Goal: Complete application form

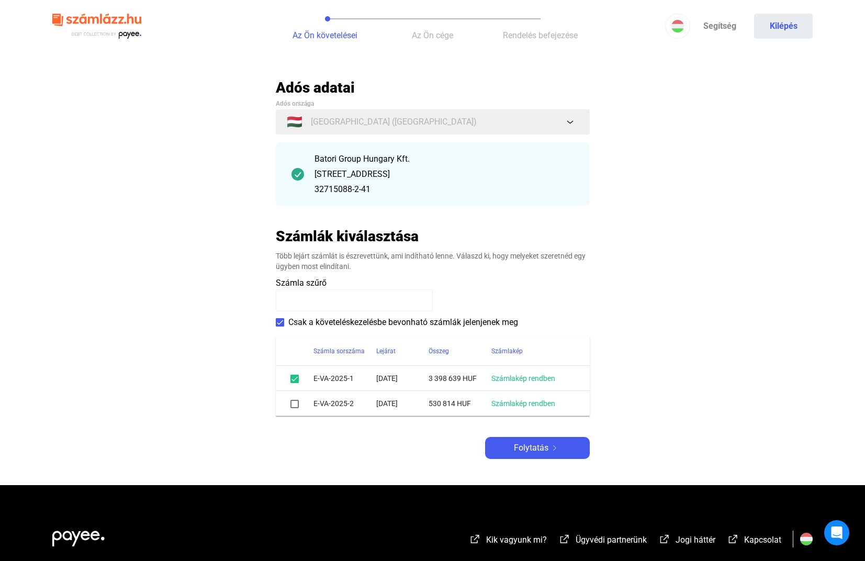
click at [289, 404] on div at bounding box center [294, 403] width 13 height 13
click at [295, 408] on span at bounding box center [294, 404] width 8 height 8
click at [518, 448] on span "Folytatás" at bounding box center [531, 448] width 35 height 13
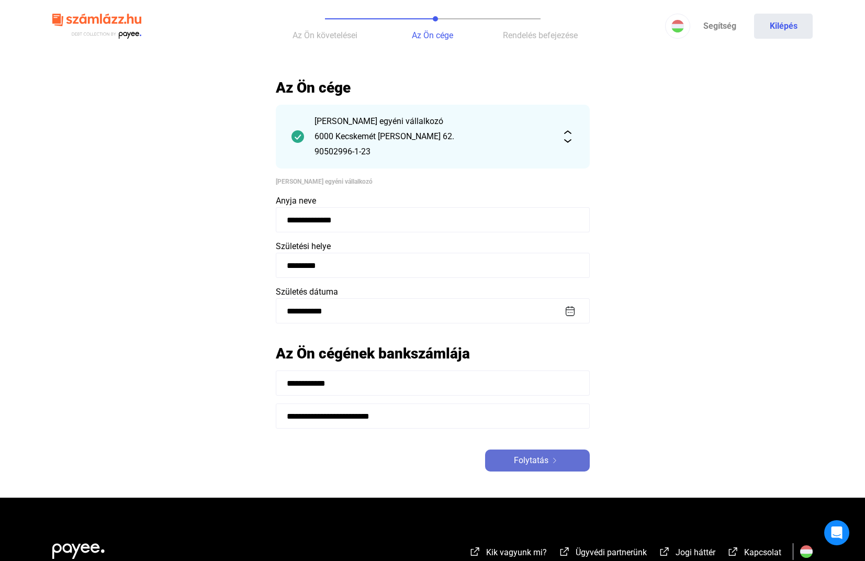
click at [552, 461] on img at bounding box center [554, 460] width 13 height 5
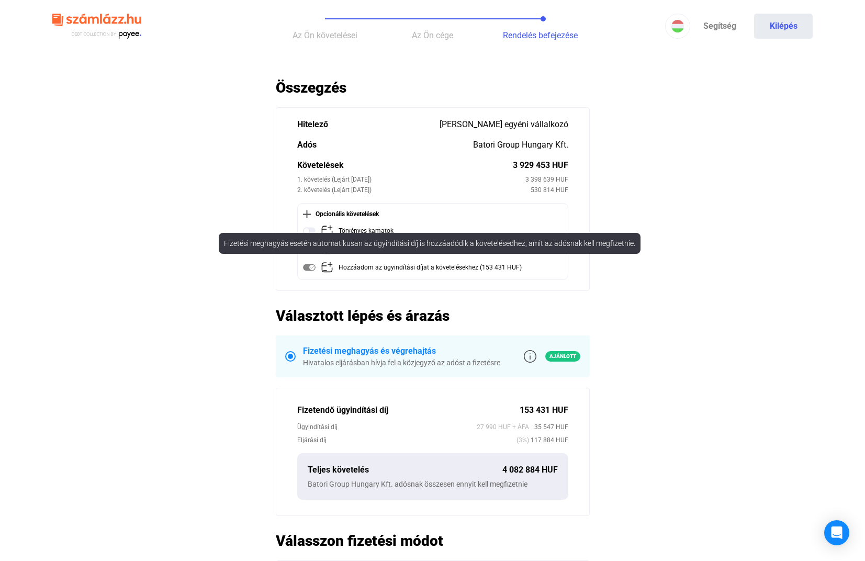
click at [310, 230] on mat-tooltip-component "Fizetési meghagyás esetén automatikusan az ügyindítási díj is hozzáadódik a köv…" at bounding box center [429, 243] width 436 height 36
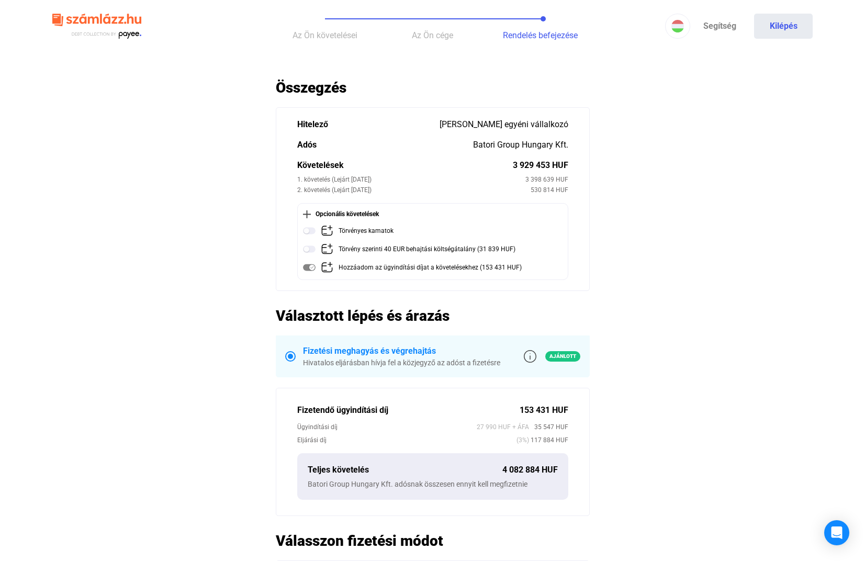
click at [208, 206] on main "Automatikusan mentve Összegzés Hitelező [PERSON_NAME] egyéni vállalkozó Adós Ba…" at bounding box center [432, 414] width 865 height 672
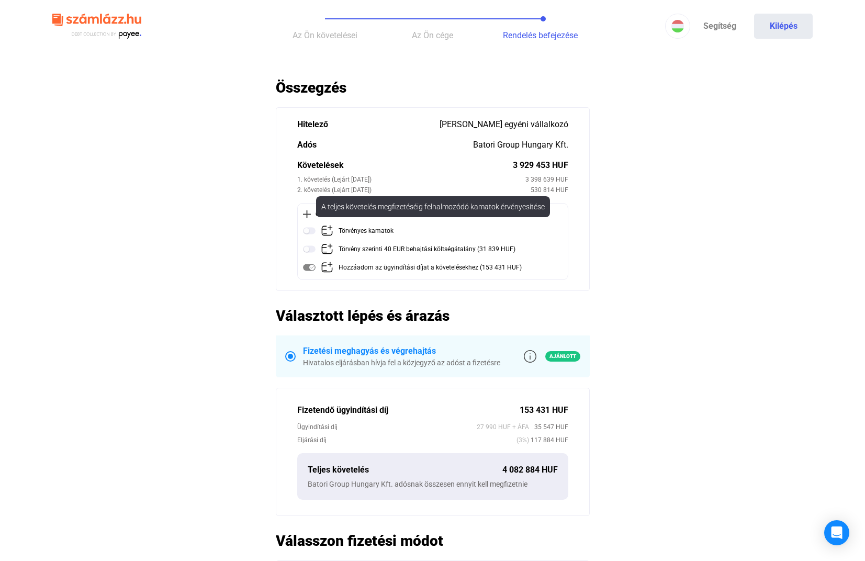
click at [307, 232] on img at bounding box center [309, 230] width 13 height 13
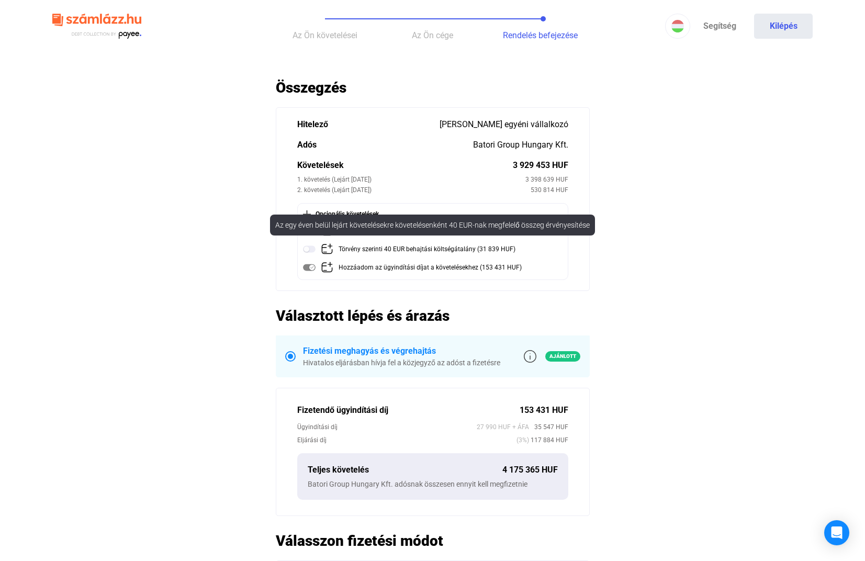
click at [306, 250] on img at bounding box center [309, 249] width 13 height 13
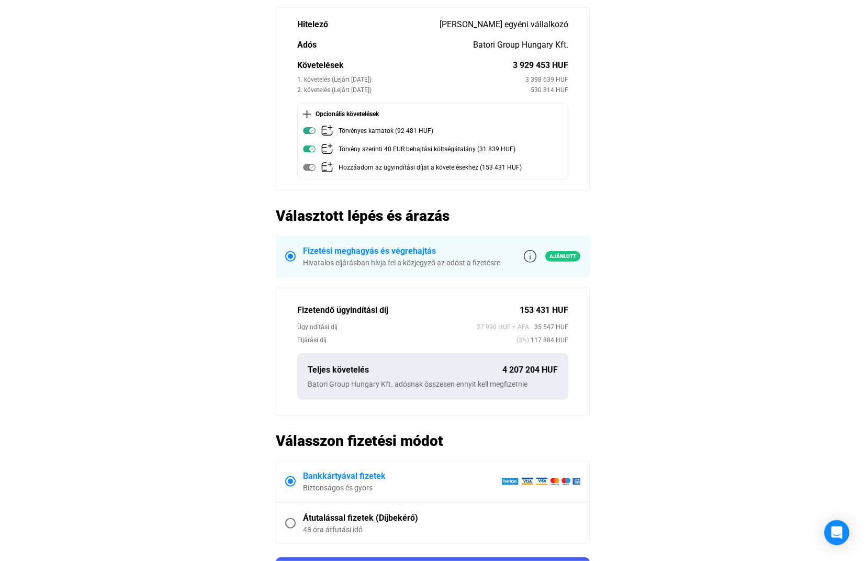
scroll to position [107, 0]
